Goal: Task Accomplishment & Management: Manage account settings

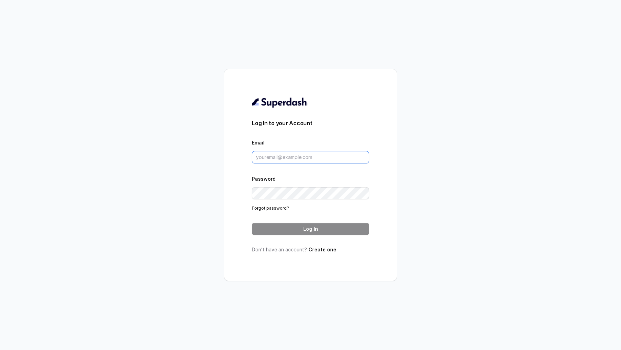
click at [294, 162] on input "Email" at bounding box center [310, 157] width 117 height 12
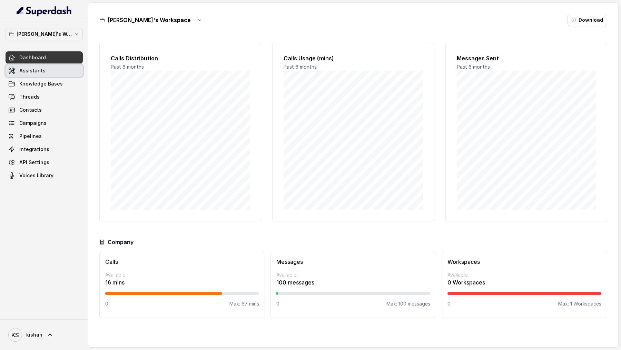
click at [40, 72] on span "Assistants" at bounding box center [32, 70] width 26 height 7
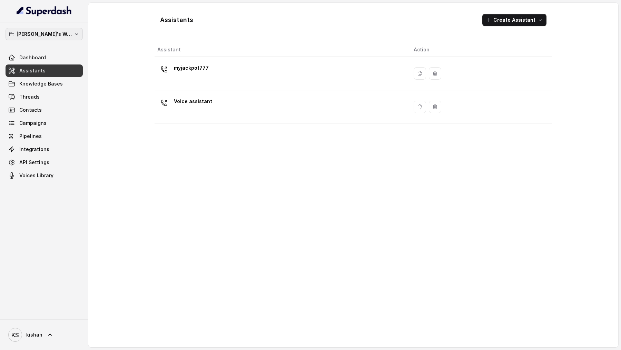
click at [55, 39] on button "[PERSON_NAME]'s Workspace" at bounding box center [44, 34] width 77 height 12
click at [76, 169] on div "[PERSON_NAME]'s Workspace Dashboard Assistants Knowledge Bases Threads Contacts…" at bounding box center [44, 170] width 88 height 297
click at [42, 169] on link "KS kishan" at bounding box center [44, 334] width 77 height 19
click at [66, 169] on div "Logout" at bounding box center [43, 315] width 59 height 8
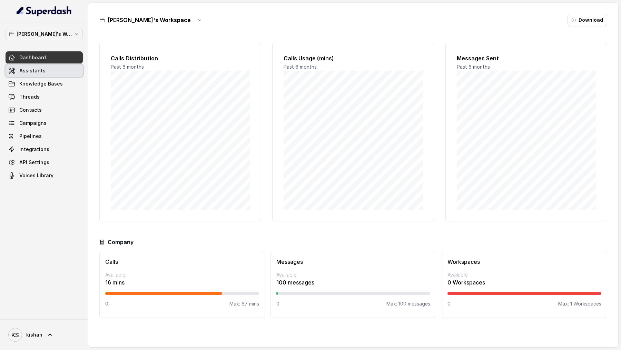
click at [36, 69] on span "Assistants" at bounding box center [32, 70] width 26 height 7
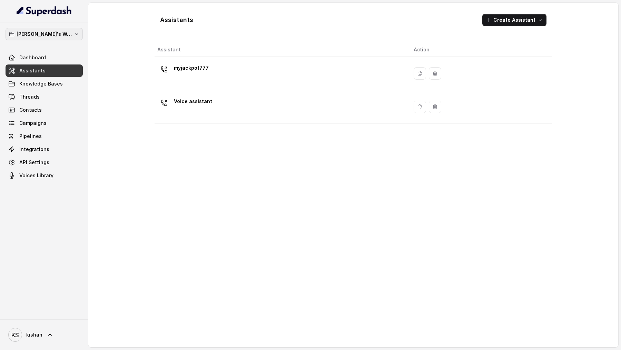
click at [56, 34] on p "[PERSON_NAME]'s Workspace" at bounding box center [44, 34] width 55 height 8
click at [181, 166] on div "[PERSON_NAME]'s Workspace Dashboard Assistants Knowledge Bases Threads Contacts…" at bounding box center [310, 175] width 621 height 350
click at [33, 169] on span "kishan" at bounding box center [34, 334] width 16 height 7
click at [70, 169] on div "Logout" at bounding box center [43, 315] width 59 height 8
